Goal: Transaction & Acquisition: Purchase product/service

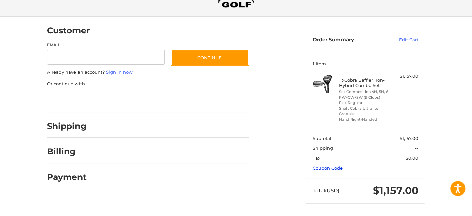
click at [327, 166] on link "Coupon Code" at bounding box center [328, 167] width 30 height 5
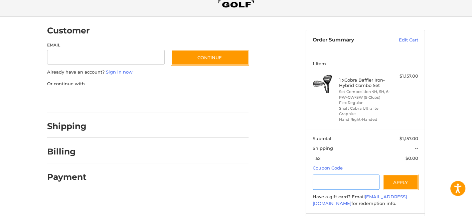
click at [317, 183] on input "Gift Certificate or Coupon Code" at bounding box center [346, 181] width 67 height 15
type input "*******"
click at [398, 181] on button "Apply" at bounding box center [400, 181] width 35 height 15
